Goal: Information Seeking & Learning: Learn about a topic

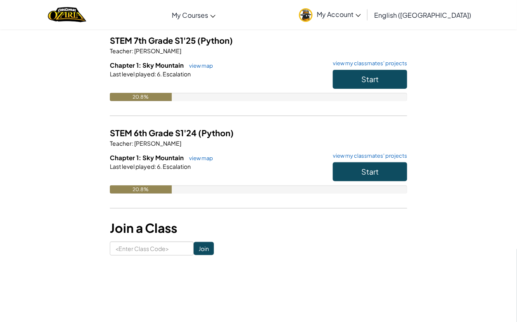
scroll to position [65, 0]
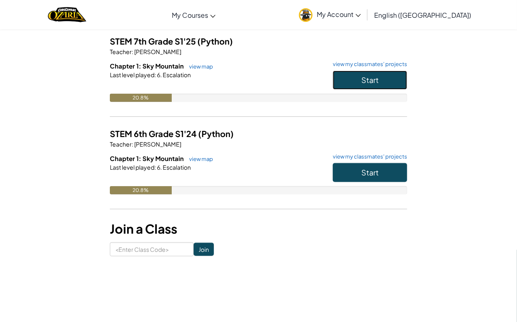
click at [349, 80] on button "Start" at bounding box center [370, 80] width 74 height 19
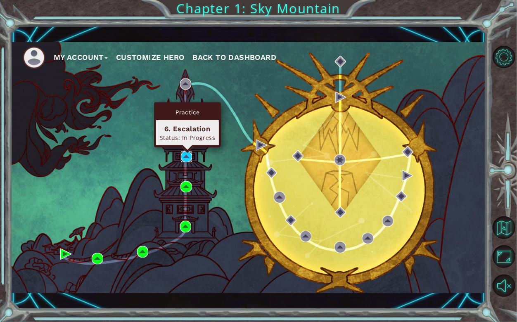
click at [185, 156] on img at bounding box center [186, 156] width 11 height 11
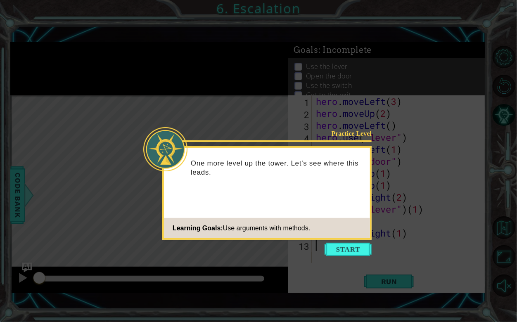
click at [359, 257] on icon at bounding box center [258, 161] width 517 height 322
click at [359, 254] on button "Start" at bounding box center [347, 249] width 47 height 13
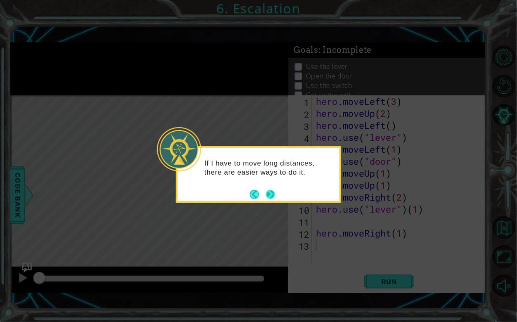
click at [272, 191] on button "Next" at bounding box center [271, 194] width 12 height 12
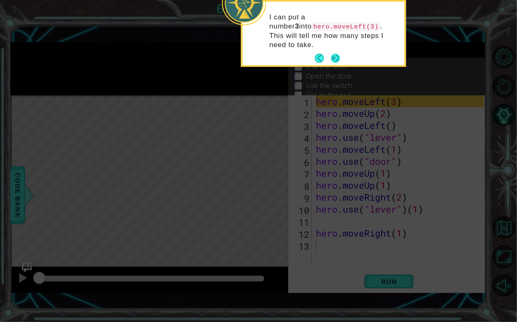
click at [336, 53] on button "Next" at bounding box center [335, 58] width 10 height 10
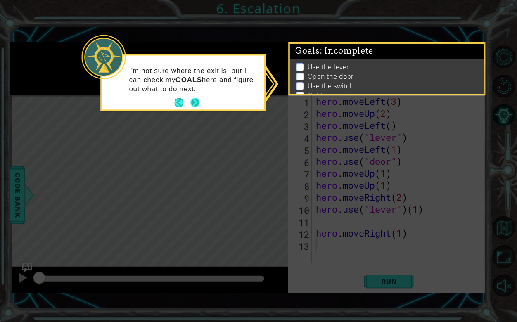
click at [198, 102] on button "Next" at bounding box center [194, 102] width 9 height 9
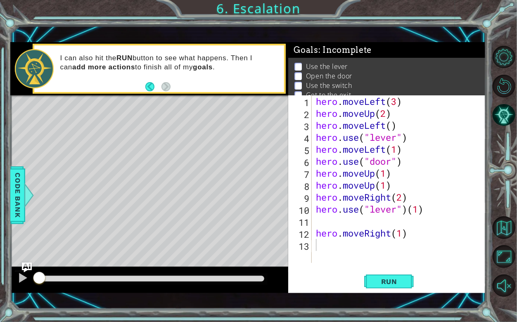
click at [360, 284] on div "Run" at bounding box center [389, 282] width 198 height 20
click at [366, 283] on button "Run" at bounding box center [389, 282] width 50 height 20
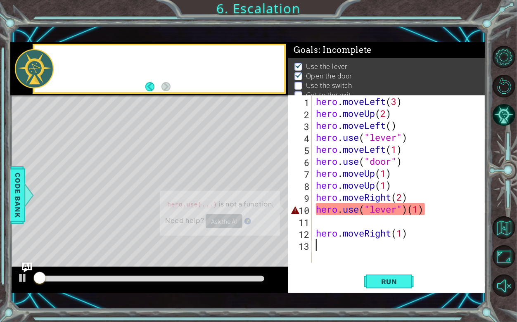
scroll to position [4, 0]
